Goal: Check status

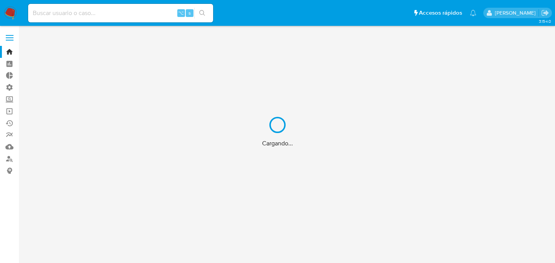
click at [71, 11] on div "Cargando..." at bounding box center [277, 131] width 555 height 263
click at [58, 12] on div "Cargando..." at bounding box center [277, 131] width 555 height 263
click at [52, 12] on div "Cargando..." at bounding box center [277, 131] width 555 height 263
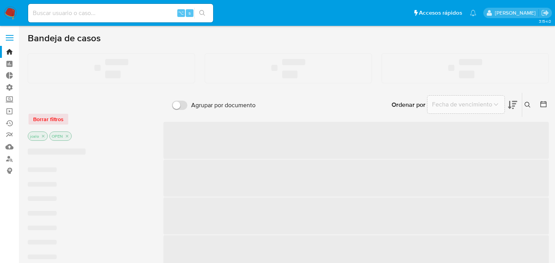
click at [95, 12] on input at bounding box center [120, 13] width 185 height 10
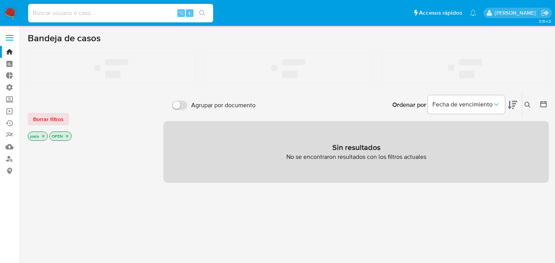
paste input "1004256281"
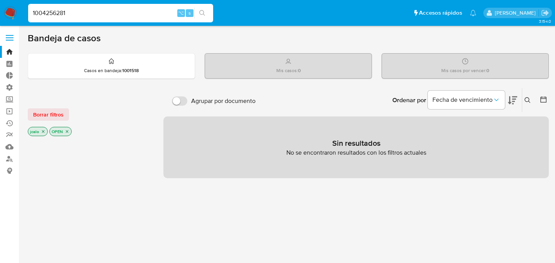
type input "1004256281"
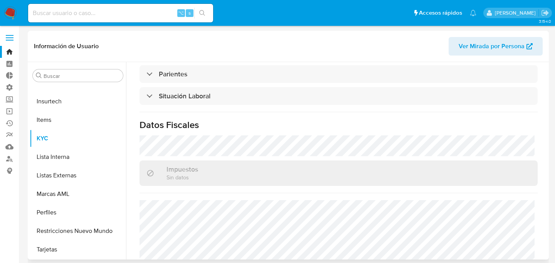
scroll to position [344, 0]
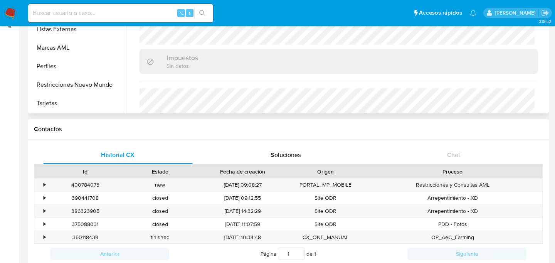
select select "10"
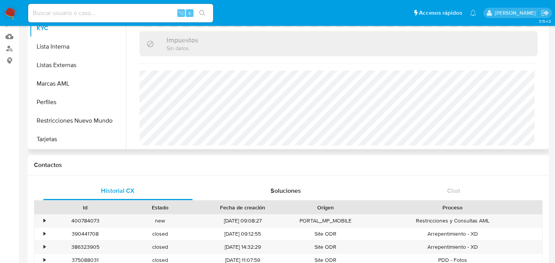
scroll to position [29, 0]
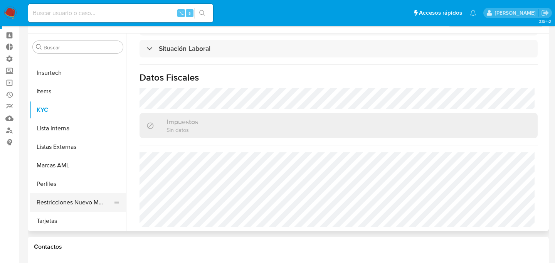
click at [53, 203] on button "Restricciones Nuevo Mundo" at bounding box center [75, 202] width 90 height 18
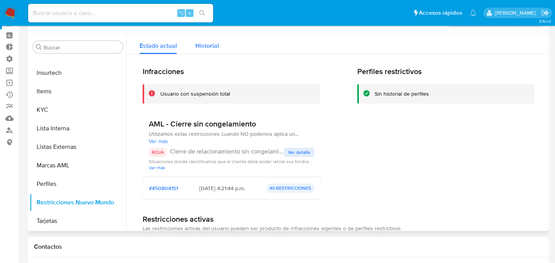
click at [204, 47] on span "Historial" at bounding box center [207, 45] width 24 height 9
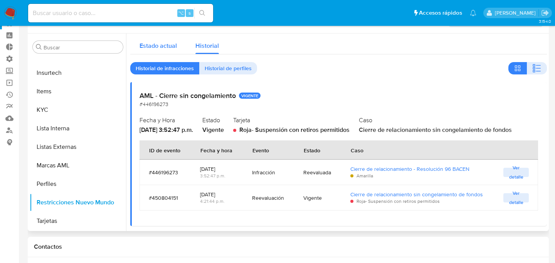
click at [164, 47] on span "Estado actual" at bounding box center [158, 45] width 37 height 9
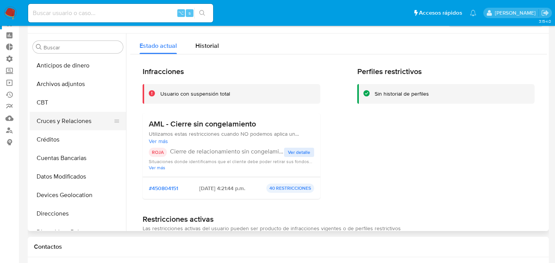
click at [77, 120] on button "Cruces y Relaciones" at bounding box center [75, 121] width 90 height 18
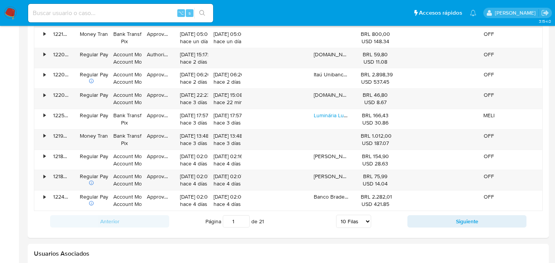
scroll to position [763, 0]
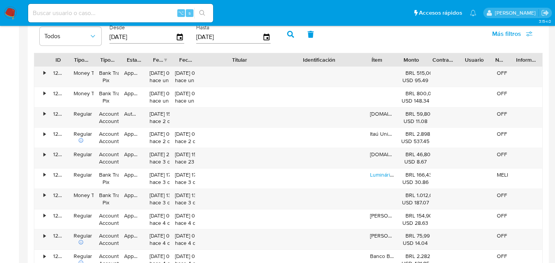
click at [296, 75] on div "ID Tipo de operación Tipo / Método Estado Fecha de creación Fecha de aprobación…" at bounding box center [288, 161] width 509 height 217
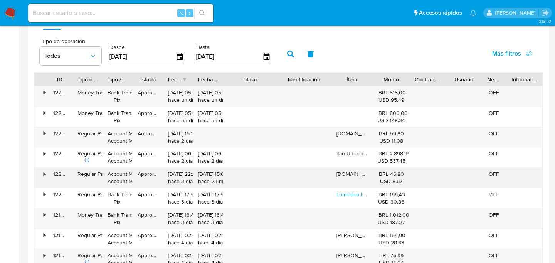
scroll to position [720, 0]
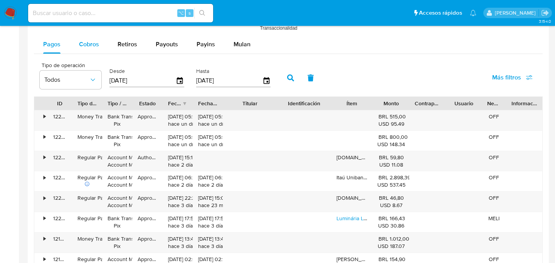
click at [100, 52] on button "Cobros" at bounding box center [89, 44] width 39 height 18
select select "10"
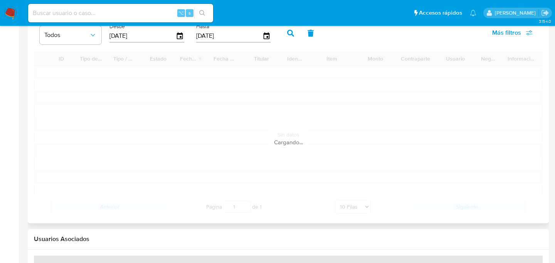
scroll to position [765, 0]
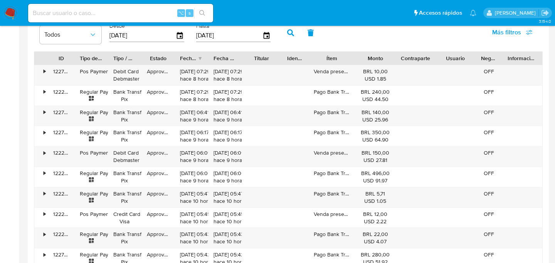
type button "1"
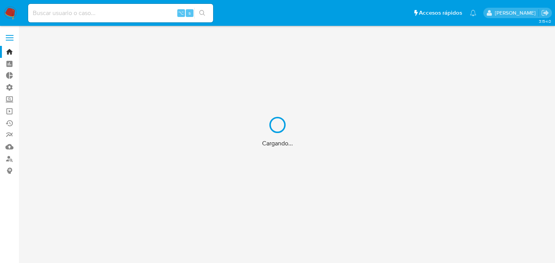
click at [71, 13] on div "Cargando..." at bounding box center [277, 131] width 555 height 263
click at [60, 13] on input at bounding box center [120, 13] width 185 height 10
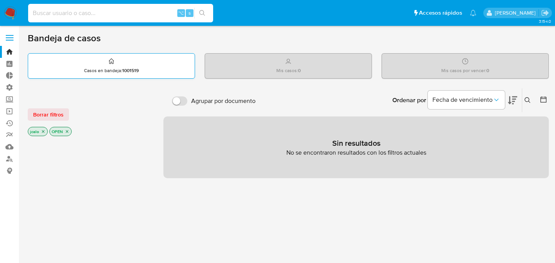
click at [142, 66] on div "Casos en bandeja : 1001519" at bounding box center [111, 66] width 166 height 25
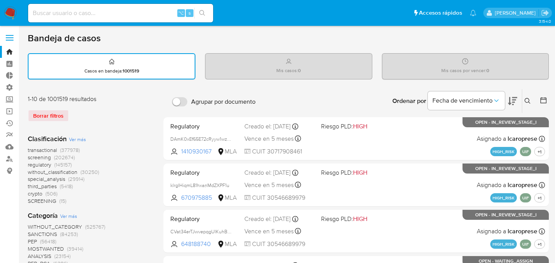
click at [262, 66] on div "Mis casos : 0" at bounding box center [288, 66] width 166 height 25
click at [74, 15] on input at bounding box center [120, 13] width 185 height 10
paste input "1004256281"
type input "1004256281"
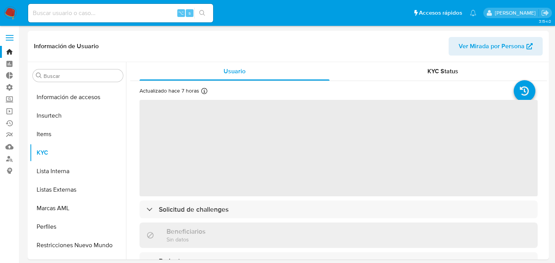
scroll to position [344, 0]
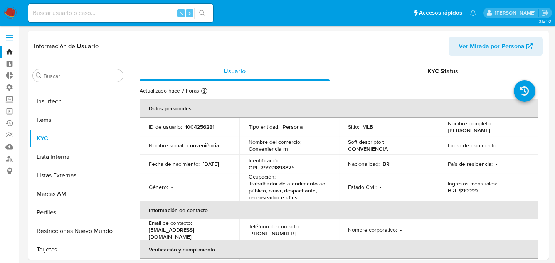
select select "10"
click at [136, 11] on input at bounding box center [120, 13] width 185 height 10
paste input "1004256281"
type input "1004256281"
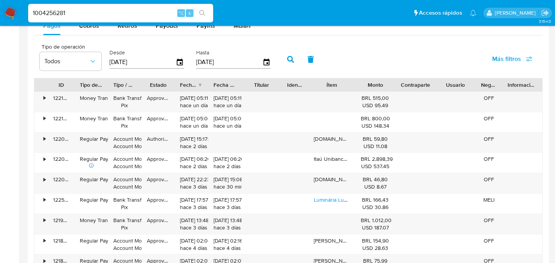
scroll to position [680, 0]
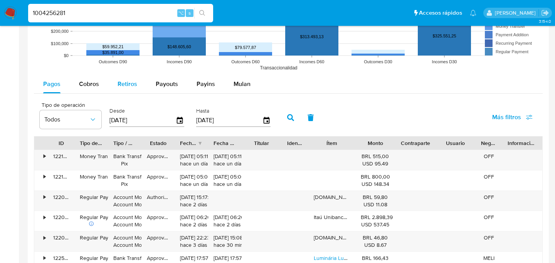
click at [115, 86] on button "Retiros" at bounding box center [127, 84] width 38 height 18
select select "10"
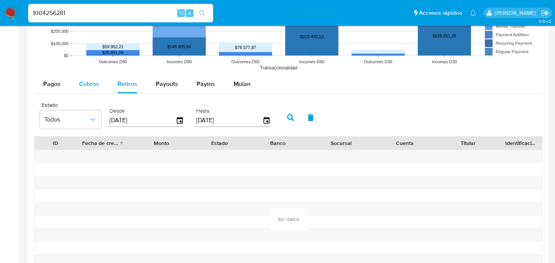
click at [91, 89] on div "Cobros" at bounding box center [89, 84] width 20 height 18
select select "10"
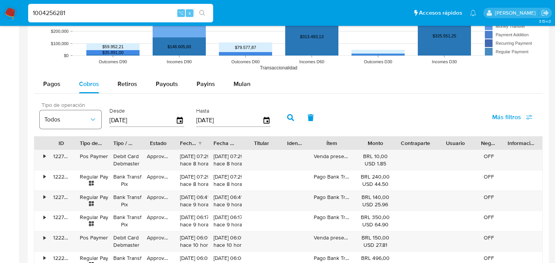
click at [60, 111] on button "Todos" at bounding box center [71, 119] width 62 height 18
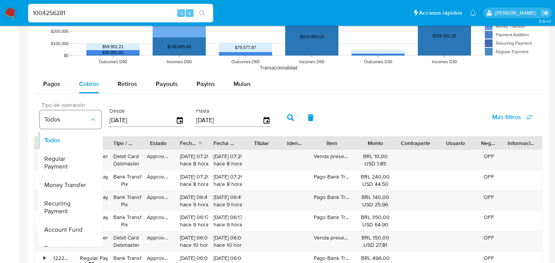
click at [60, 111] on button "Todos" at bounding box center [71, 119] width 62 height 18
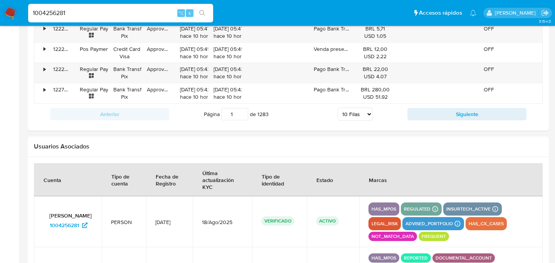
scroll to position [866, 0]
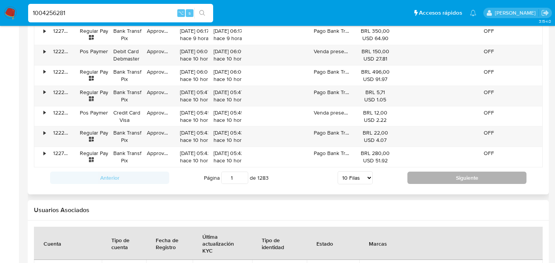
click at [429, 177] on button "Siguiente" at bounding box center [466, 177] width 119 height 12
type input "2"
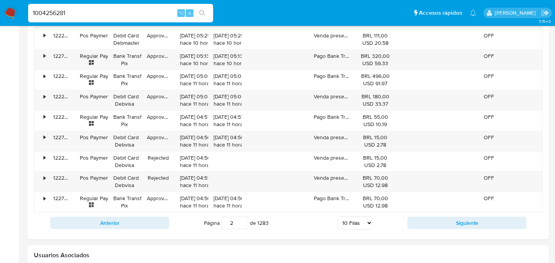
scroll to position [732, 0]
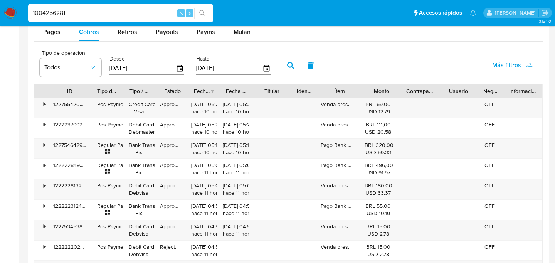
drag, startPoint x: 73, startPoint y: 91, endPoint x: 166, endPoint y: 91, distance: 93.3
click at [99, 91] on div at bounding box center [92, 90] width 14 height 13
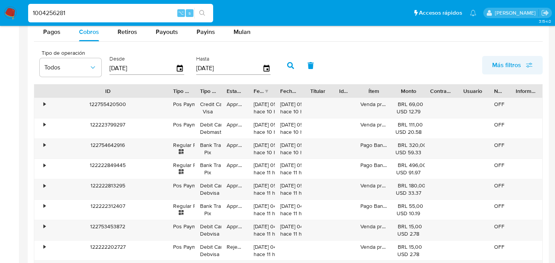
click at [521, 67] on span "Más filtros" at bounding box center [506, 65] width 29 height 18
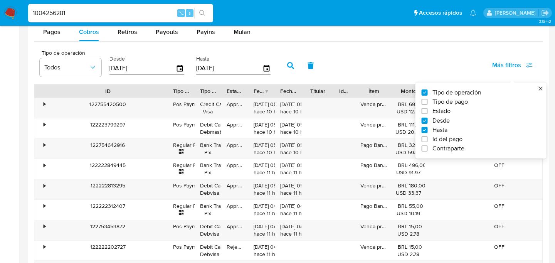
click at [450, 140] on span "Id del pago" at bounding box center [447, 139] width 30 height 8
click at [428, 140] on input "Id del pago" at bounding box center [425, 139] width 6 height 6
checkbox input "true"
click at [326, 64] on input "number" at bounding box center [319, 68] width 76 height 10
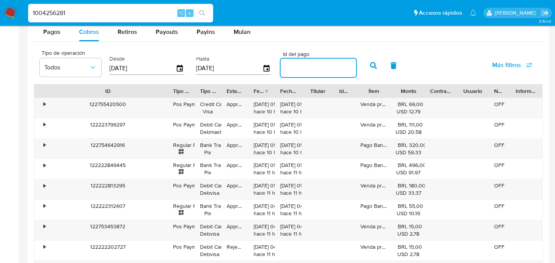
click at [326, 64] on input "number" at bounding box center [319, 68] width 76 height 10
paste input "122658632336"
type input "122658632336"
click at [363, 66] on button "button" at bounding box center [373, 65] width 20 height 18
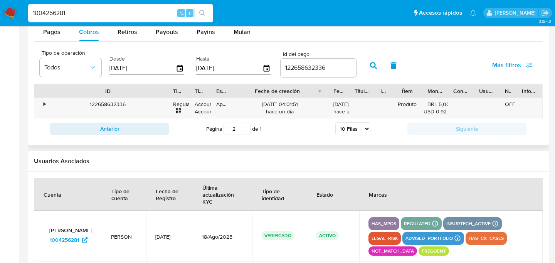
drag, startPoint x: 275, startPoint y: 90, endPoint x: 343, endPoint y: 90, distance: 68.6
click at [343, 90] on div "ID Tipo de operación Tipo / Método Estado Fecha de creación Fecha de aprobación…" at bounding box center [288, 90] width 508 height 13
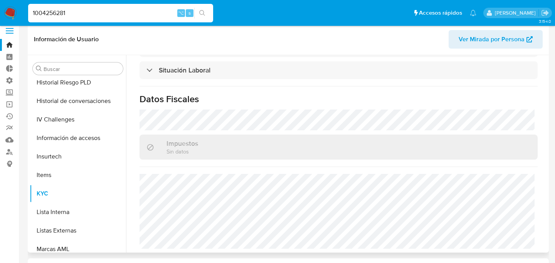
scroll to position [344, 0]
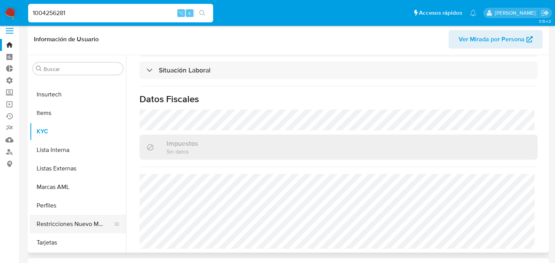
click at [67, 217] on button "Restricciones Nuevo Mundo" at bounding box center [75, 224] width 90 height 18
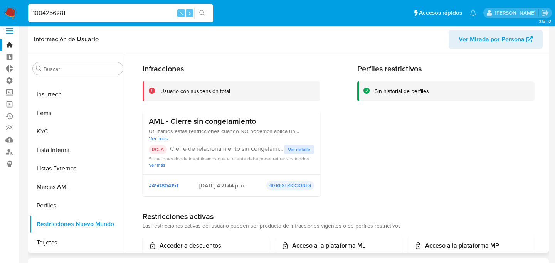
scroll to position [0, 0]
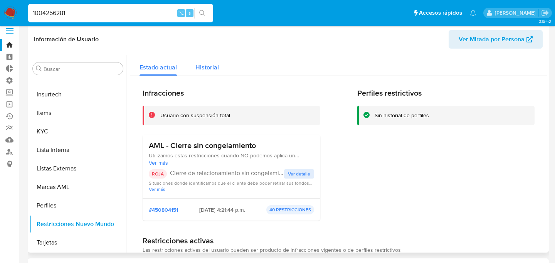
click at [210, 61] on div "Historial" at bounding box center [207, 65] width 24 height 20
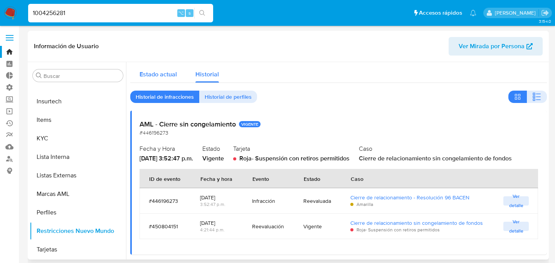
click at [167, 76] on span "Estado actual" at bounding box center [158, 74] width 37 height 9
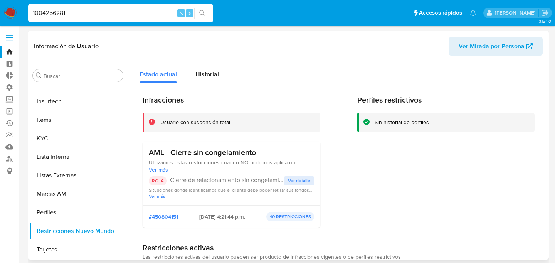
scroll to position [3, 0]
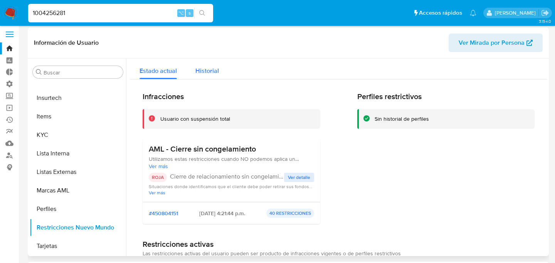
click at [203, 76] on div "Historial" at bounding box center [207, 69] width 24 height 20
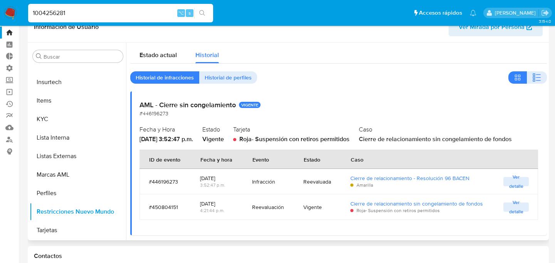
scroll to position [2, 0]
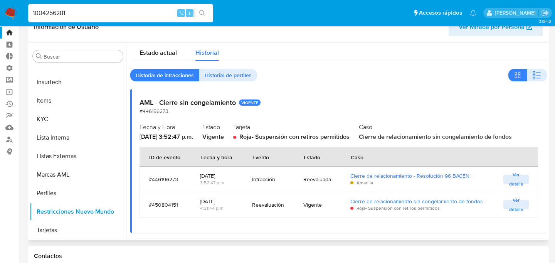
click at [252, 197] on div "Reevaluación" at bounding box center [268, 204] width 33 height 18
click at [177, 206] on div "#450804151" at bounding box center [165, 204] width 33 height 7
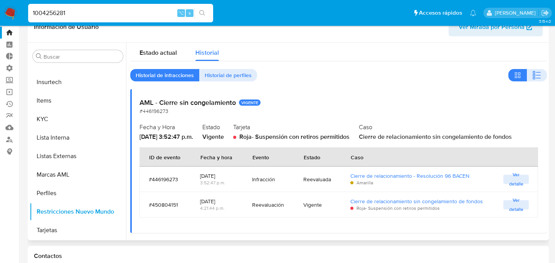
click at [177, 206] on div "#450804151" at bounding box center [165, 204] width 33 height 7
click at [197, 202] on td "2025-08-16 4:21:44 p.m." at bounding box center [217, 204] width 52 height 25
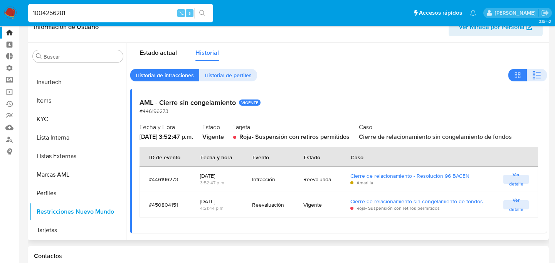
click at [197, 202] on td "2025-08-16 4:21:44 p.m." at bounding box center [217, 204] width 52 height 25
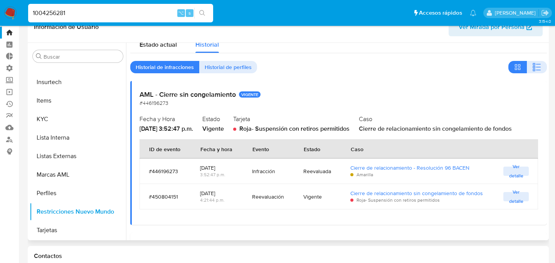
scroll to position [14, 0]
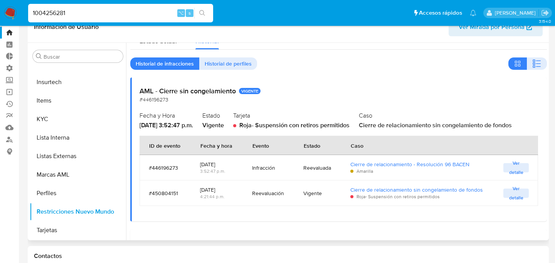
click at [247, 189] on td "Reevaluación" at bounding box center [268, 192] width 51 height 25
click at [223, 161] on div "[DATE]" at bounding box center [217, 164] width 34 height 7
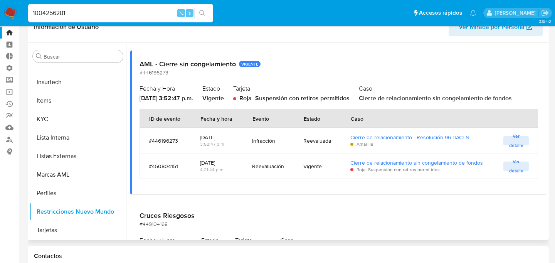
click at [223, 161] on div "[DATE]" at bounding box center [217, 162] width 34 height 7
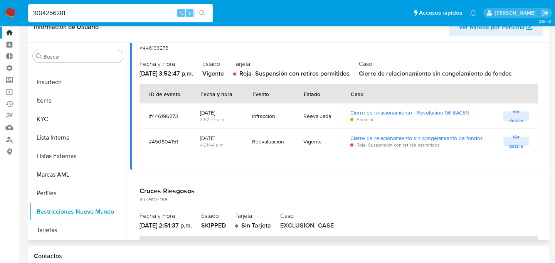
scroll to position [66, 0]
click at [223, 161] on div "AML - Cierre sin congelamiento VIGENTE #446196273 Fecha y Hora 2025-07-17 - 3:5…" at bounding box center [338, 97] width 417 height 144
click at [503, 135] on td "Ver detalle" at bounding box center [516, 140] width 44 height 25
click at [507, 138] on span "Ver detalle" at bounding box center [516, 141] width 18 height 8
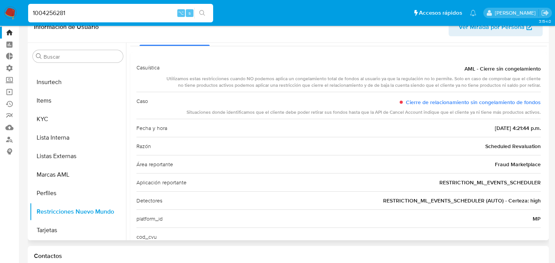
scroll to position [0, 0]
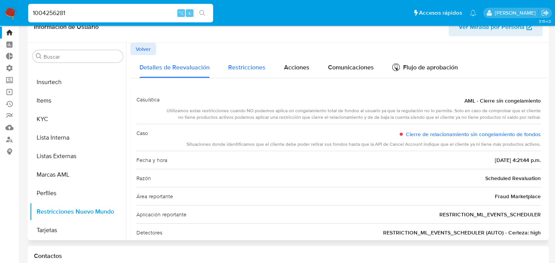
click at [232, 72] on div "Restricciones" at bounding box center [246, 66] width 37 height 23
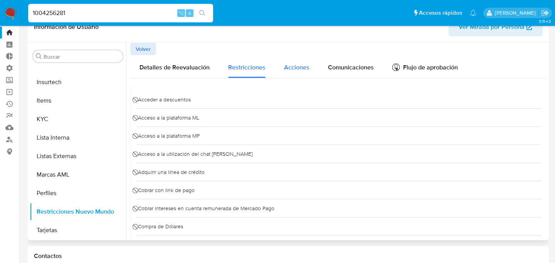
click at [309, 71] on button "Acciones" at bounding box center [297, 66] width 44 height 23
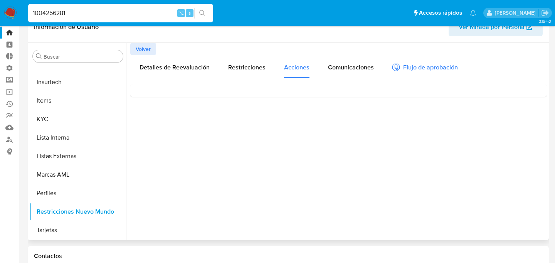
click at [408, 68] on div "Flujo de aprobación" at bounding box center [425, 68] width 66 height 8
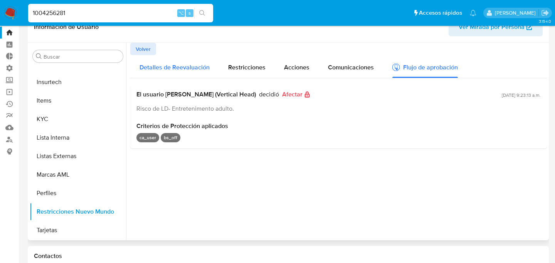
click at [192, 63] on span "Detalles de Reevaluación" at bounding box center [175, 67] width 70 height 9
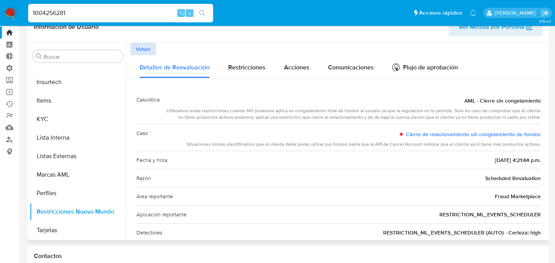
click at [152, 50] on button "Volver" at bounding box center [143, 49] width 26 height 12
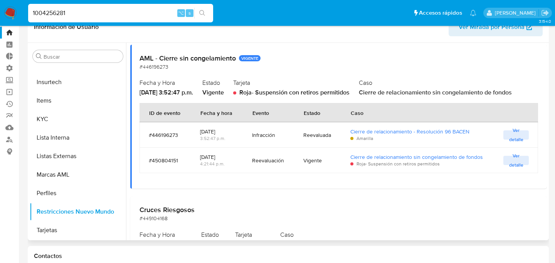
scroll to position [46, 0]
click at [507, 158] on span "Ver detalle" at bounding box center [516, 161] width 18 height 8
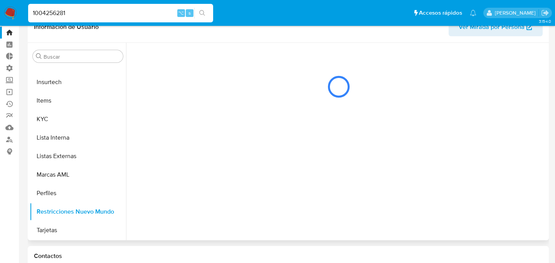
scroll to position [0, 0]
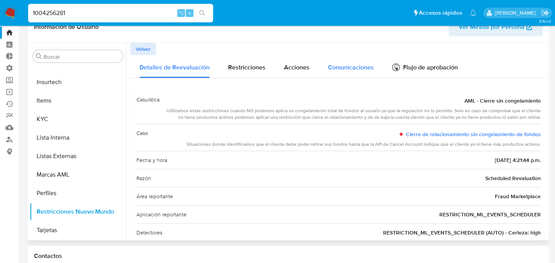
click at [358, 68] on span "Comunicaciones" at bounding box center [351, 67] width 46 height 9
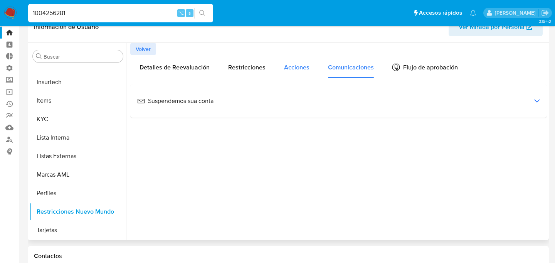
click at [294, 59] on div "Acciones" at bounding box center [296, 66] width 25 height 23
click at [268, 58] on button "Restricciones" at bounding box center [247, 66] width 56 height 23
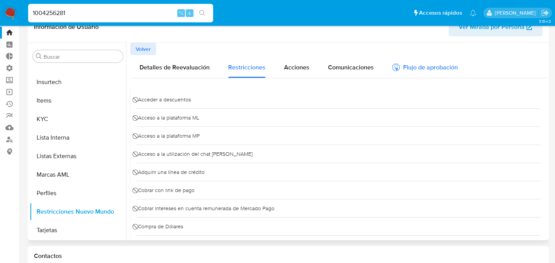
click at [384, 69] on button "Flujo de aprobación" at bounding box center [425, 66] width 84 height 23
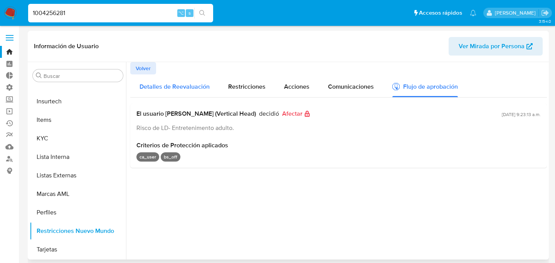
click at [206, 80] on div "Detalles de Reevaluación" at bounding box center [175, 85] width 70 height 23
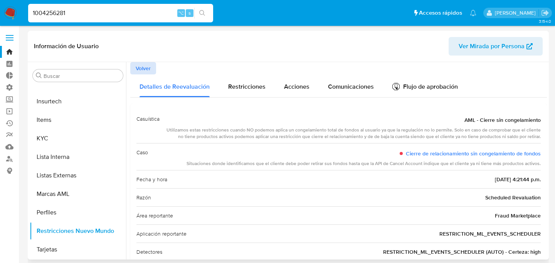
click at [148, 71] on span "Volver" at bounding box center [143, 68] width 15 height 11
